Goal: Task Accomplishment & Management: Complete application form

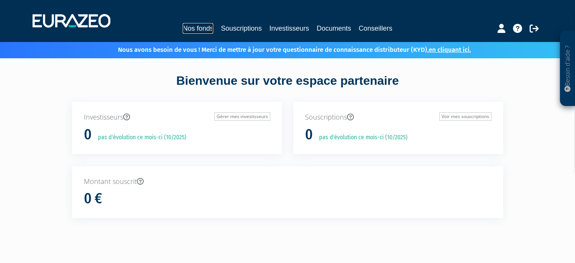
click at [201, 26] on link "Nos fonds" at bounding box center [198, 28] width 31 height 11
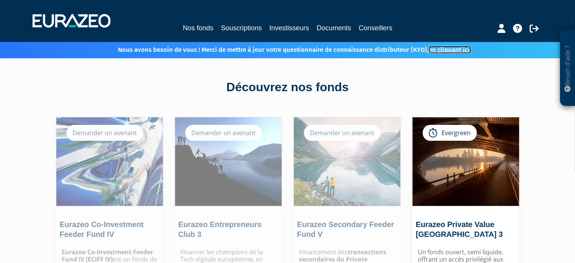
click at [445, 49] on link "en cliquant ici." at bounding box center [450, 50] width 42 height 8
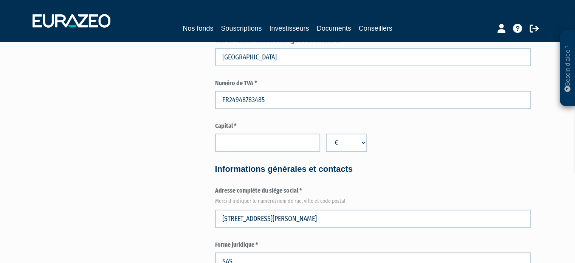
scroll to position [303, 0]
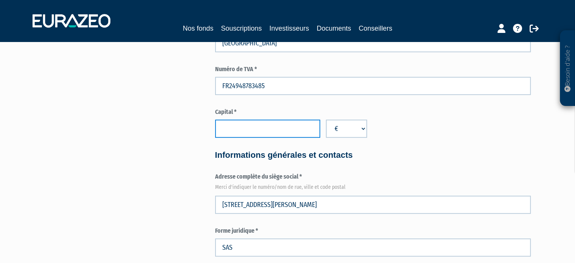
click at [291, 127] on input "number" at bounding box center [267, 129] width 105 height 18
type input "100"
click at [405, 132] on div "Capital * 100 € $ £" at bounding box center [373, 123] width 316 height 30
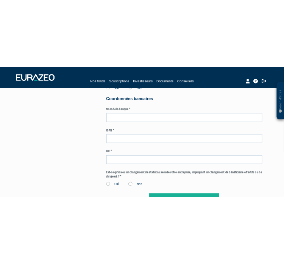
scroll to position [1135, 0]
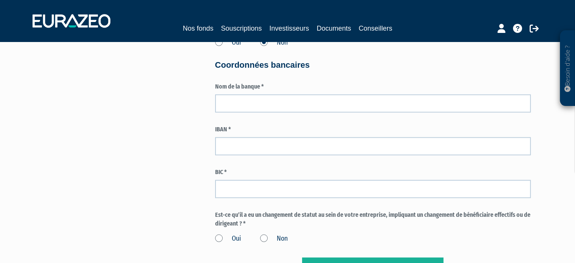
click at [264, 240] on label "Non" at bounding box center [274, 239] width 28 height 10
click at [0, 0] on input "Non" at bounding box center [0, 0] width 0 height 0
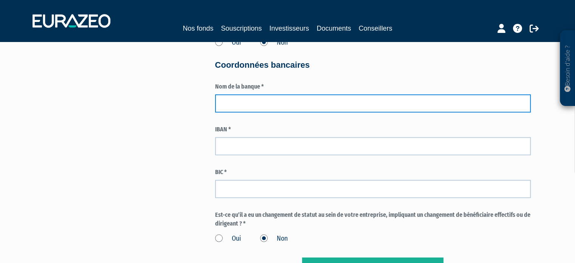
click at [280, 103] on input "text" at bounding box center [373, 103] width 316 height 18
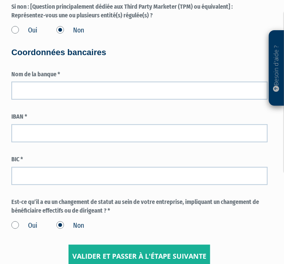
scroll to position [1438, 0]
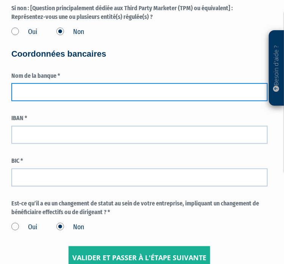
click at [44, 92] on input "text" at bounding box center [139, 92] width 256 height 18
type input "LCL"
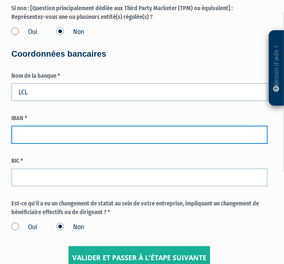
click at [52, 134] on input "text" at bounding box center [139, 135] width 256 height 18
type input "FR3630002010640000199890C11"
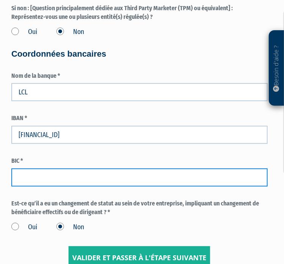
click at [42, 184] on input "text" at bounding box center [139, 178] width 256 height 18
type input "CRLYFRPP"
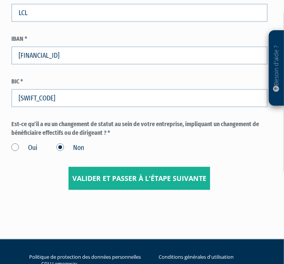
scroll to position [1551, 0]
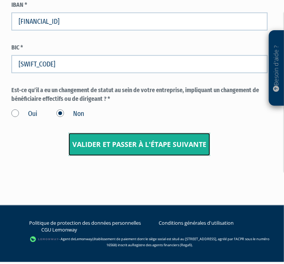
click at [135, 140] on input "Valider et passer à l'étape suivante" at bounding box center [138, 144] width 141 height 23
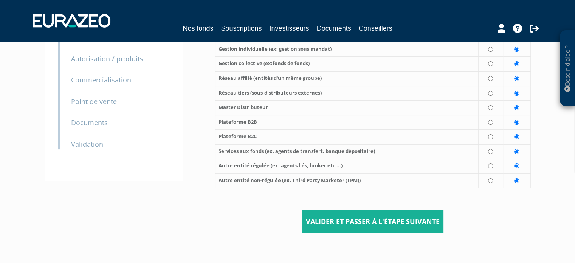
scroll to position [173, 0]
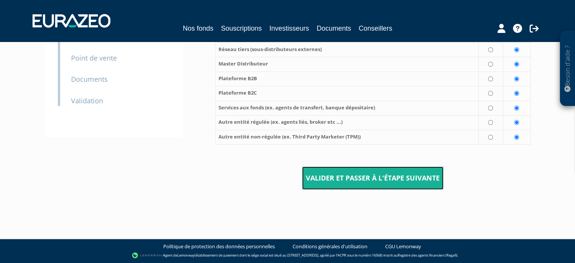
click at [283, 189] on input "Valider et passer à l'étape suivante" at bounding box center [372, 177] width 141 height 23
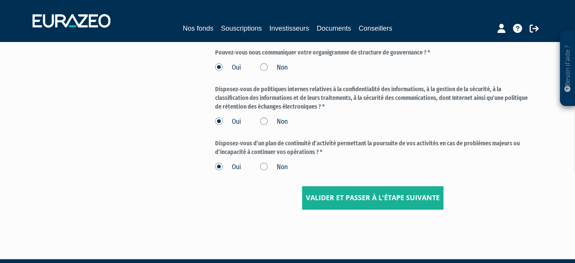
scroll to position [340, 0]
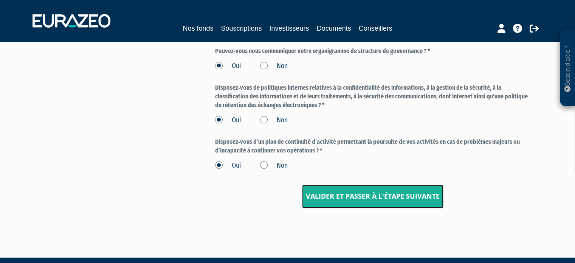
click at [370, 192] on input "Valider et passer à l'étape suivante" at bounding box center [372, 196] width 141 height 23
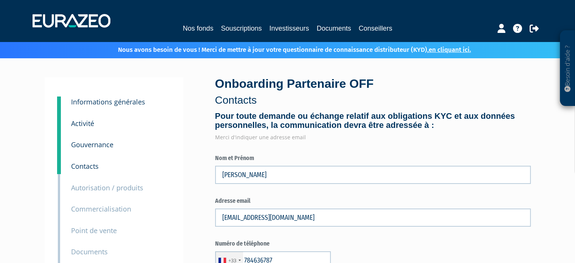
type input "7 84 63 67 87"
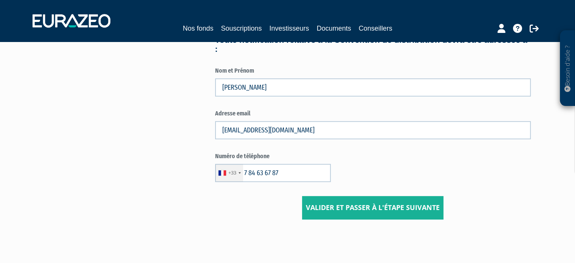
scroll to position [436, 0]
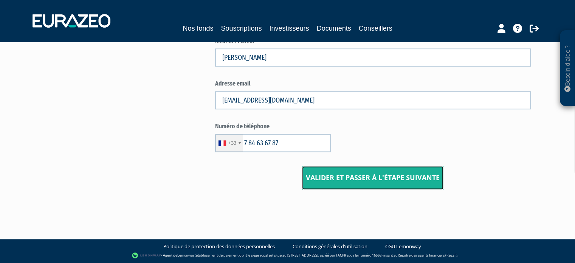
click at [367, 176] on input "Valider et passer à l'étape suivante" at bounding box center [372, 177] width 141 height 23
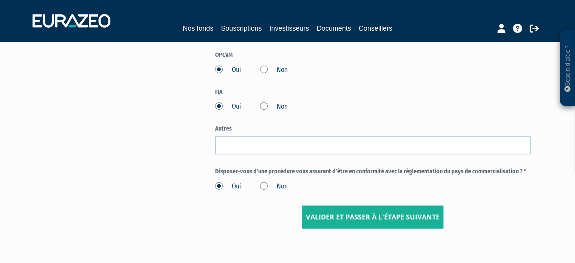
scroll to position [416, 0]
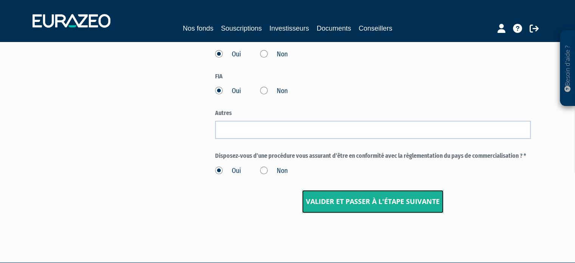
click at [382, 202] on input "Valider et passer à l'étape suivante" at bounding box center [372, 201] width 141 height 23
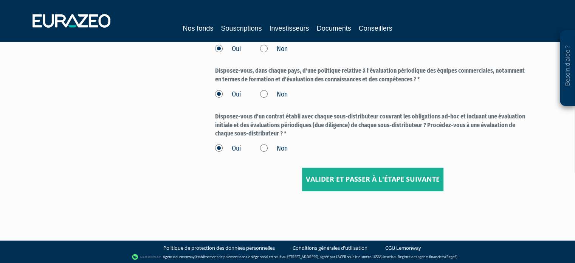
scroll to position [365, 0]
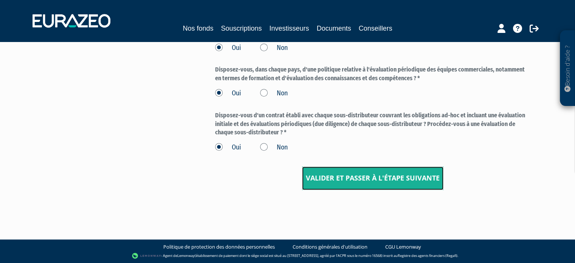
click at [381, 175] on input "Valider et passer à l'étape suivante" at bounding box center [372, 177] width 141 height 23
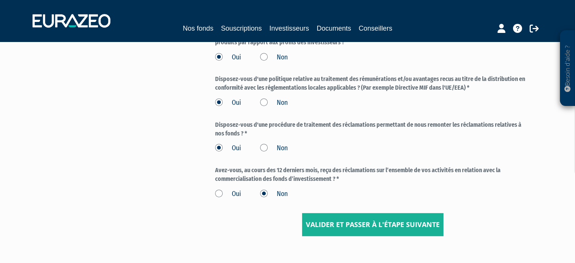
scroll to position [378, 0]
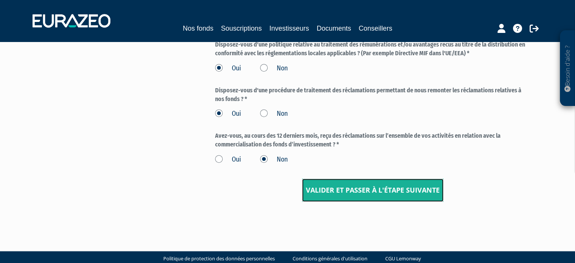
click at [368, 189] on input "Valider et passer à l'étape suivante" at bounding box center [372, 190] width 141 height 23
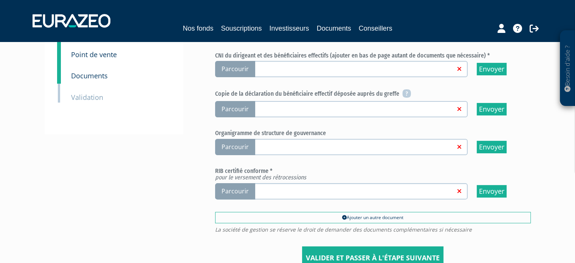
scroll to position [178, 0]
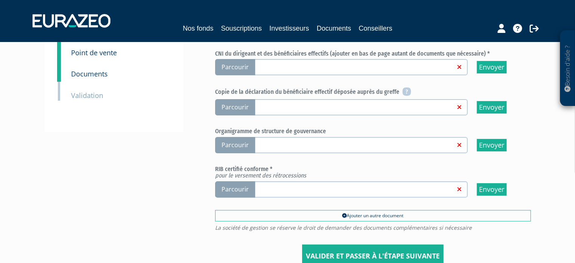
drag, startPoint x: 215, startPoint y: 130, endPoint x: 331, endPoint y: 131, distance: 115.4
click at [331, 131] on h6 "Organigramme de structure de gouvernance" at bounding box center [373, 131] width 316 height 7
copy h6 "Organigramme de structure de gouvernance"
click at [198, 135] on div "3 Informations générales 4 Activité 5 Gouvernance 6 Contacts 7 Autorisation / p…" at bounding box center [287, 83] width 475 height 368
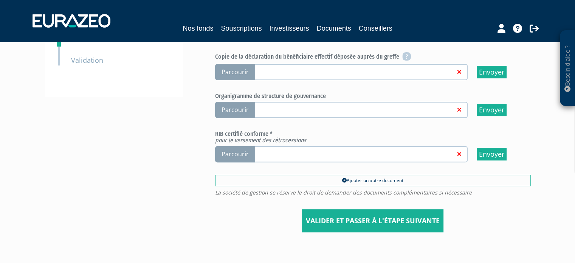
scroll to position [216, 0]
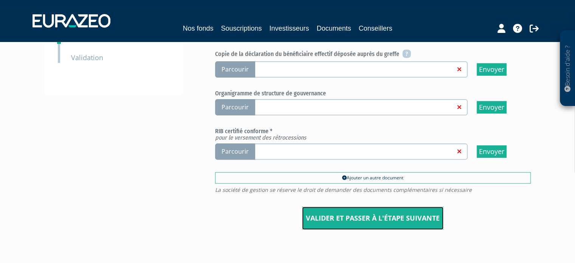
click at [387, 211] on input "Valider et passer à l'étape suivante" at bounding box center [372, 218] width 141 height 23
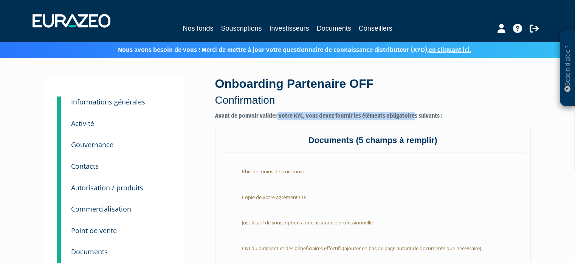
drag, startPoint x: 276, startPoint y: 113, endPoint x: 412, endPoint y: 118, distance: 135.9
click at [412, 118] on label "Avant de pouvoir valider votre KYC, vous devez fournir les éléments obligatoire…" at bounding box center [373, 116] width 316 height 9
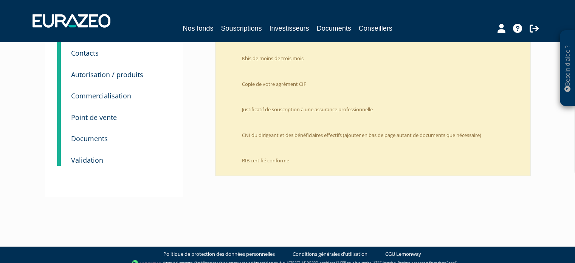
scroll to position [113, 0]
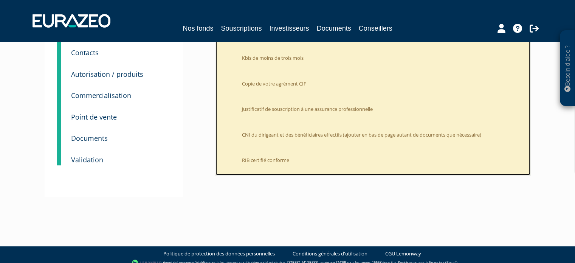
click at [278, 160] on li "RIB certifié conforme" at bounding box center [380, 158] width 289 height 19
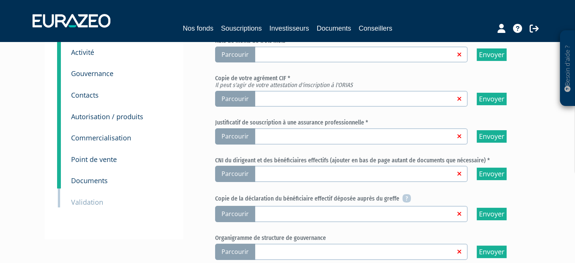
scroll to position [113, 0]
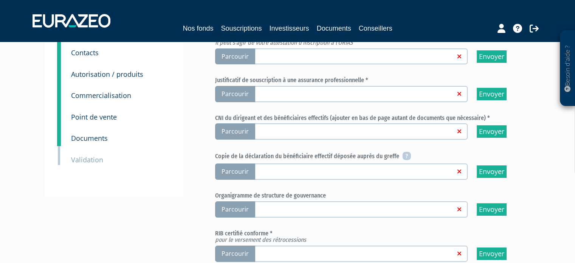
click at [151, 168] on div "3 Informations générales 4 Activité 5 Gouvernance 6 Contacts 7 Autorisation / p…" at bounding box center [114, 80] width 139 height 233
